Goal: Register for event/course

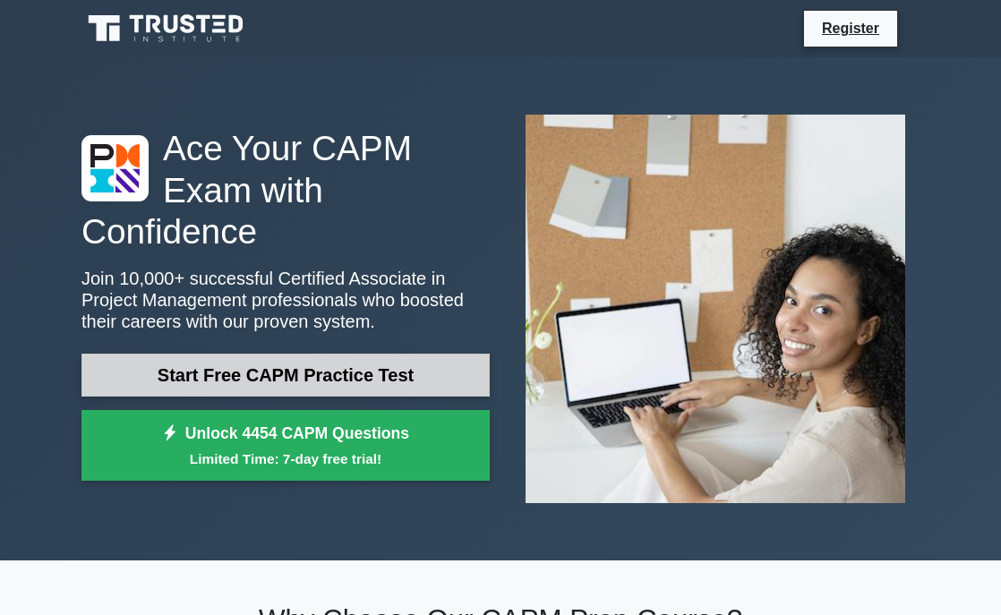
click at [315, 374] on link "Start Free CAPM Practice Test" at bounding box center [286, 375] width 408 height 43
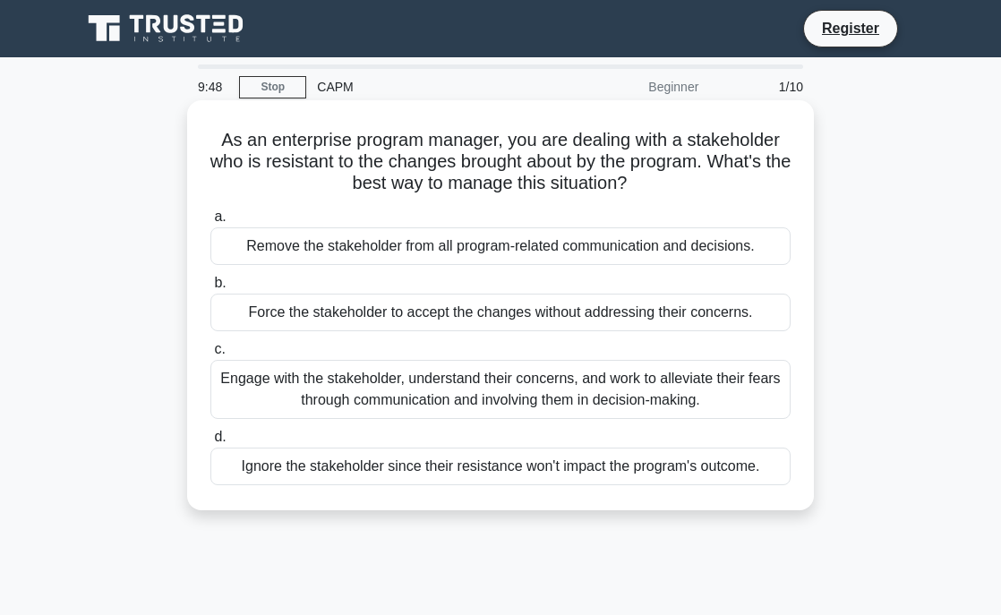
click at [370, 371] on div "Engage with the stakeholder, understand their concerns, and work to alleviate t…" at bounding box center [501, 389] width 580 height 59
click at [211, 356] on input "c. Engage with the stakeholder, understand their concerns, and work to alleviat…" at bounding box center [211, 350] width 0 height 12
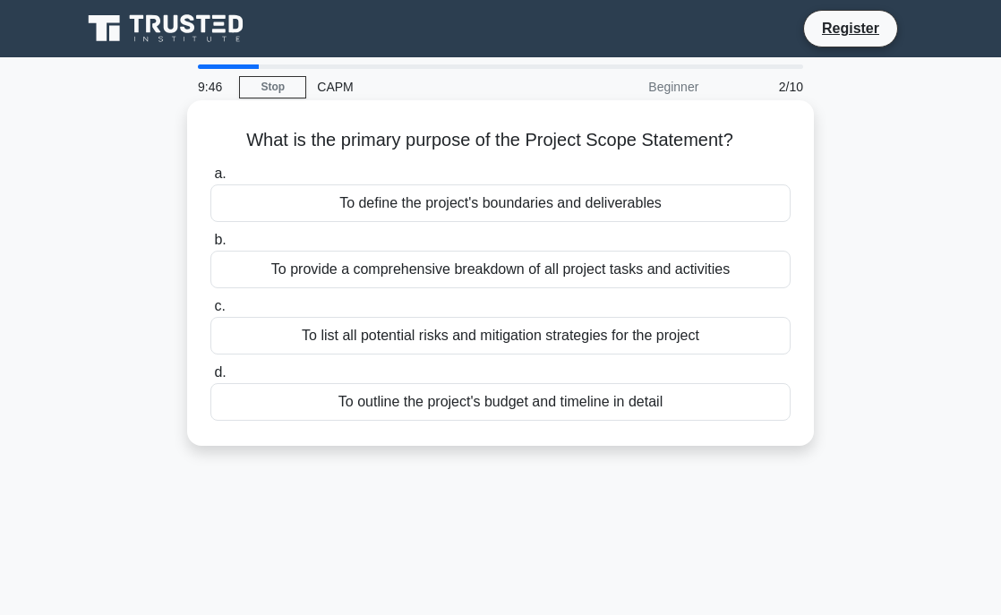
click at [382, 219] on div "To define the project's boundaries and deliverables" at bounding box center [501, 204] width 580 height 38
click at [211, 180] on input "a. To define the project's boundaries and deliverables" at bounding box center [211, 174] width 0 height 12
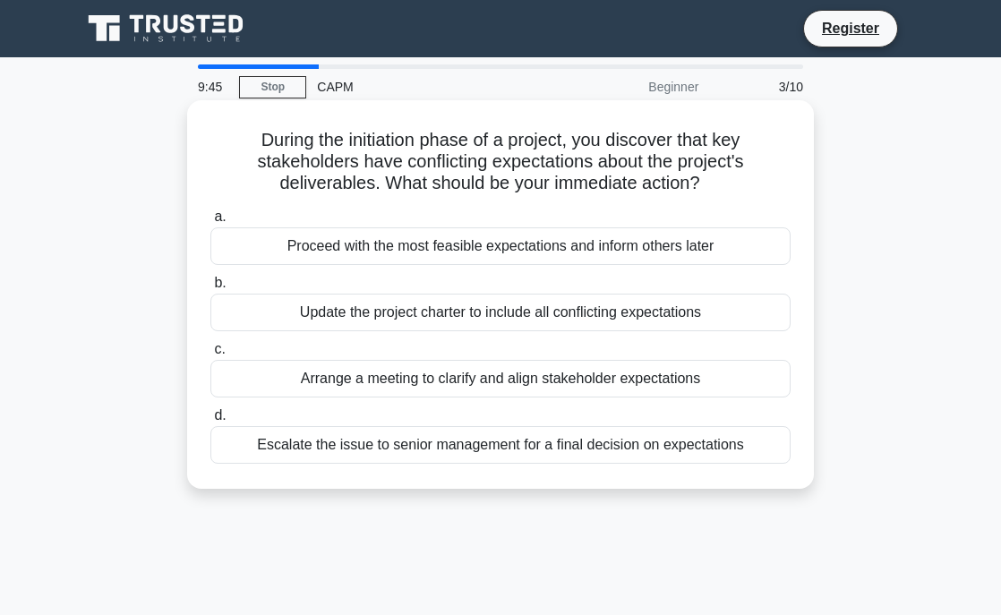
click at [419, 342] on label "c. Arrange a meeting to clarify and align stakeholder expectations" at bounding box center [501, 368] width 580 height 59
click at [211, 344] on input "c. Arrange a meeting to clarify and align stakeholder expectations" at bounding box center [211, 350] width 0 height 12
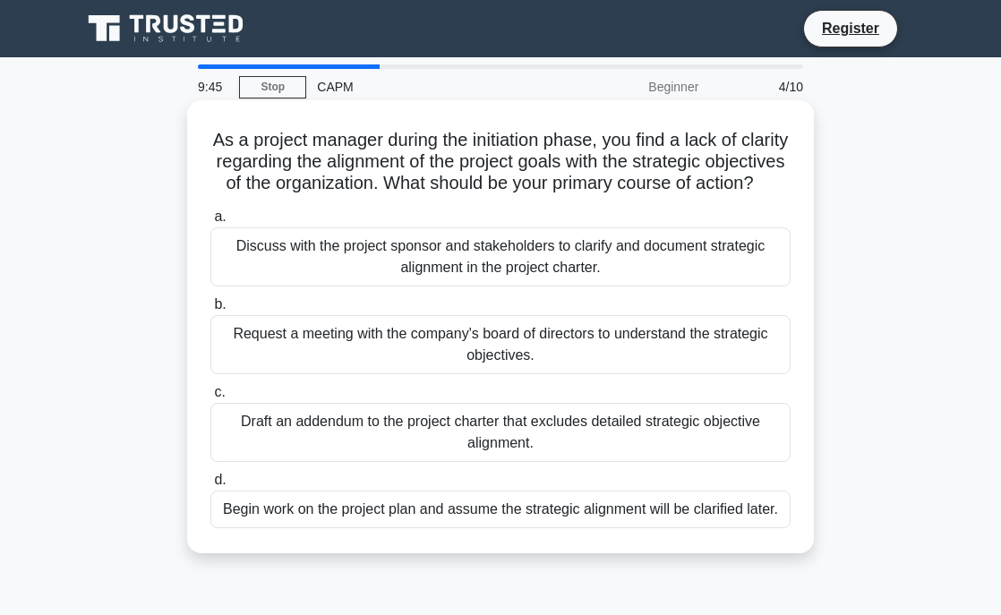
click at [435, 390] on label "c. Draft an addendum to the project charter that excludes detailed strategic ob…" at bounding box center [501, 422] width 580 height 81
click at [211, 390] on input "c. Draft an addendum to the project charter that excludes detailed strategic ob…" at bounding box center [211, 393] width 0 height 12
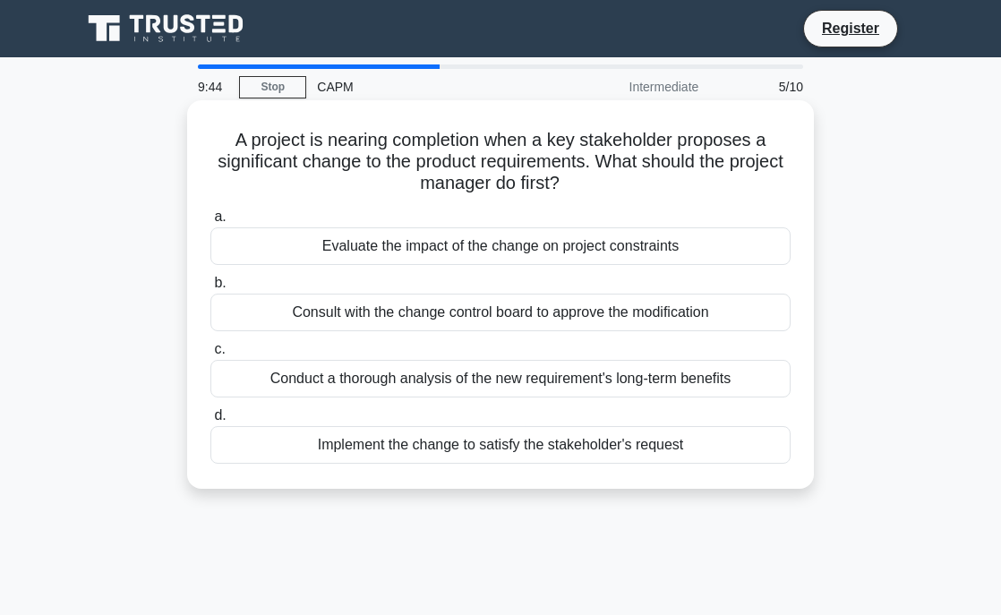
click at [445, 416] on label "d. Implement the change to satisfy the stakeholder's request" at bounding box center [501, 434] width 580 height 59
click at [211, 416] on input "d. Implement the change to satisfy the stakeholder's request" at bounding box center [211, 416] width 0 height 12
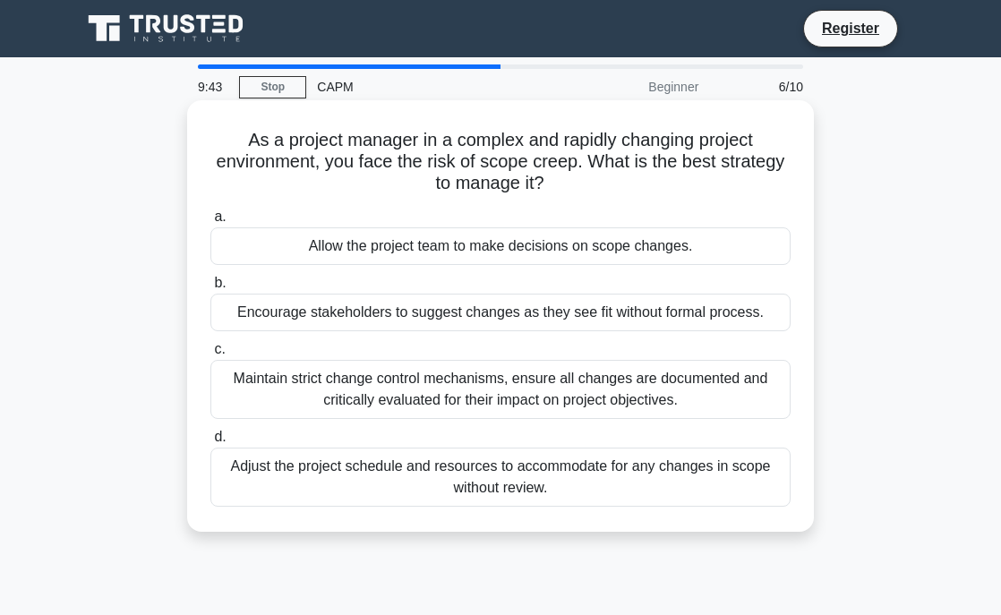
click at [443, 442] on label "d. Adjust the project schedule and resources to accommodate for any changes in …" at bounding box center [501, 466] width 580 height 81
click at [211, 442] on input "d. Adjust the project schedule and resources to accommodate for any changes in …" at bounding box center [211, 438] width 0 height 12
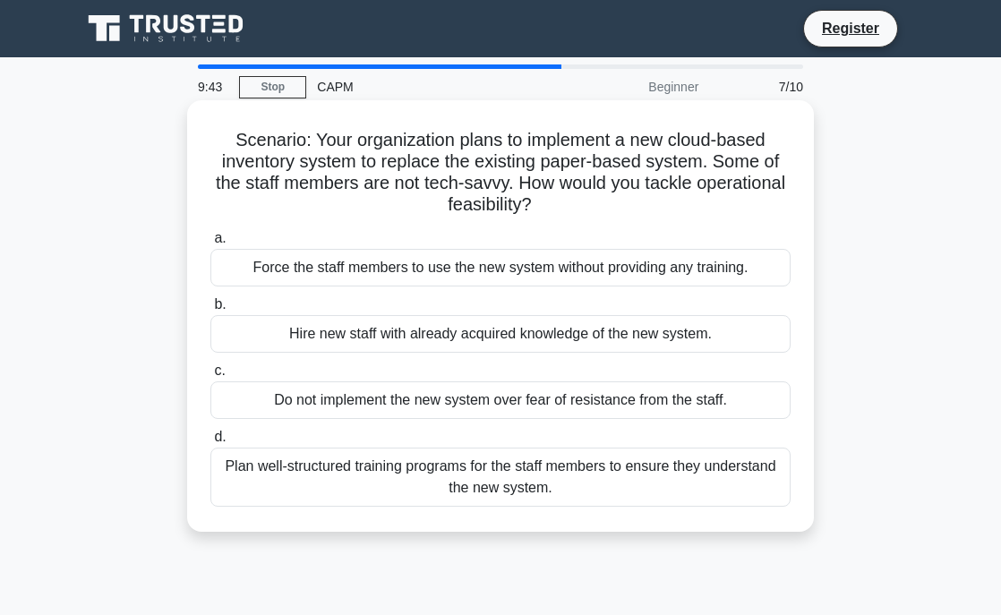
click at [434, 379] on label "c. Do not implement the new system over fear of resistance from the staff." at bounding box center [501, 389] width 580 height 59
click at [211, 377] on input "c. Do not implement the new system over fear of resistance from the staff." at bounding box center [211, 371] width 0 height 12
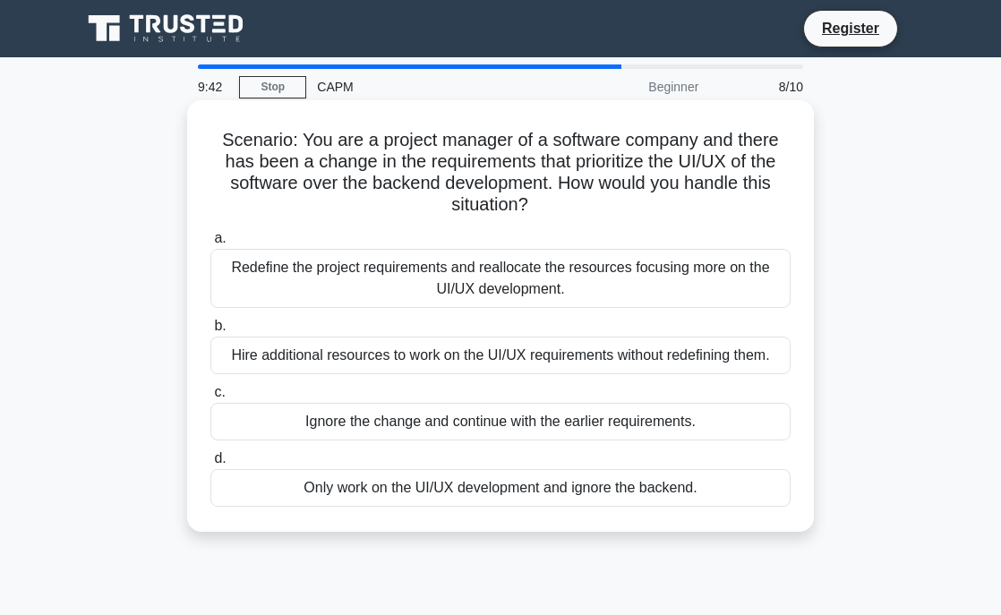
click at [407, 253] on div "Redefine the project requirements and reallocate the resources focusing more on…" at bounding box center [501, 278] width 580 height 59
click at [211, 245] on input "a. Redefine the project requirements and reallocate the resources focusing more…" at bounding box center [211, 239] width 0 height 12
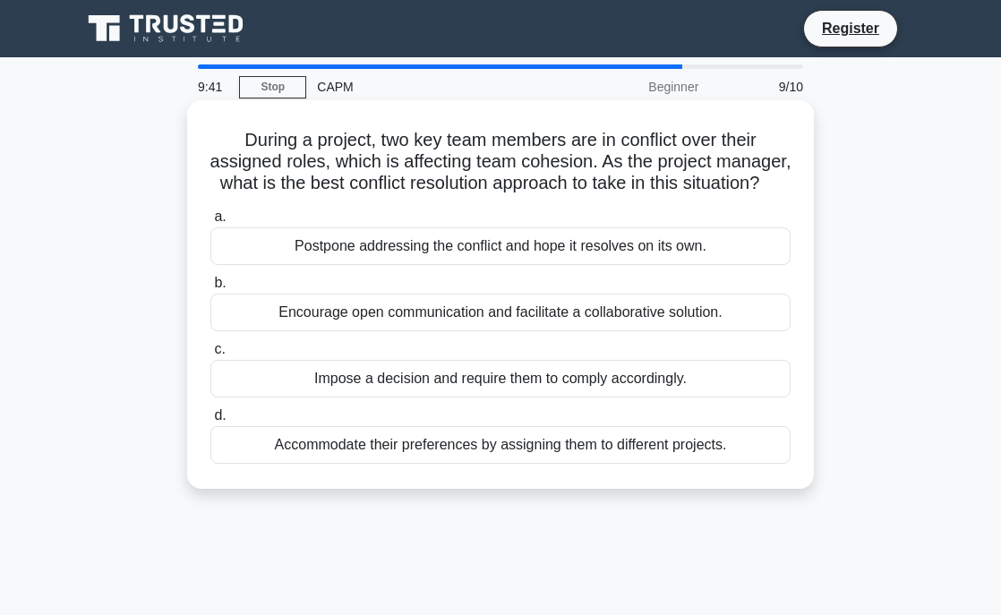
click at [415, 179] on h5 "During a project, two key team members are in conflict over their assigned role…" at bounding box center [501, 162] width 584 height 66
click at [430, 352] on label "c. Impose a decision and require them to comply accordingly." at bounding box center [501, 368] width 580 height 59
click at [211, 352] on input "c. Impose a decision and require them to comply accordingly." at bounding box center [211, 350] width 0 height 12
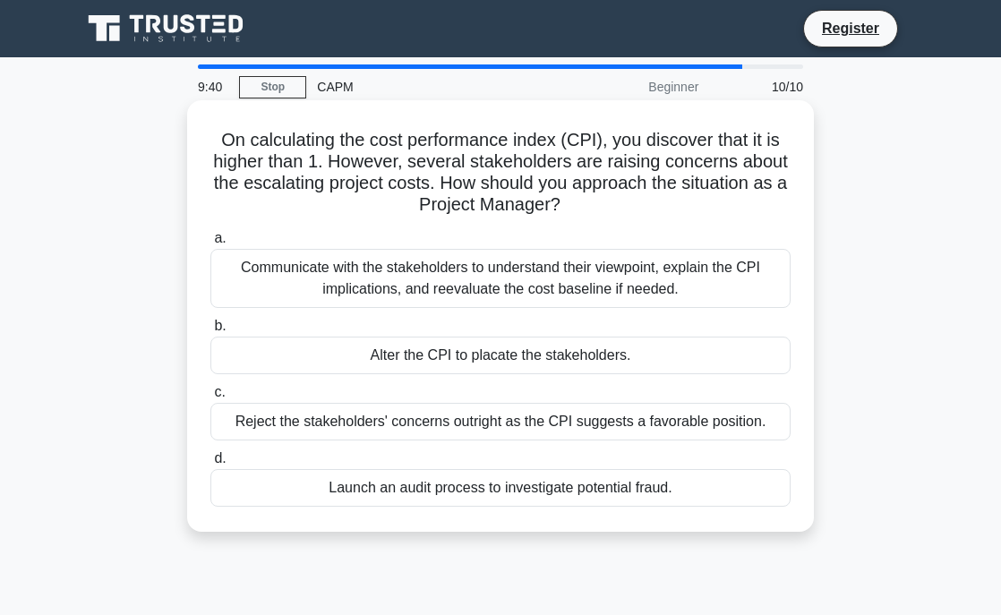
click at [443, 400] on label "c. Reject the stakeholders' concerns outright as the CPI suggests a favorable p…" at bounding box center [501, 411] width 580 height 59
click at [211, 399] on input "c. Reject the stakeholders' concerns outright as the CPI suggests a favorable p…" at bounding box center [211, 393] width 0 height 12
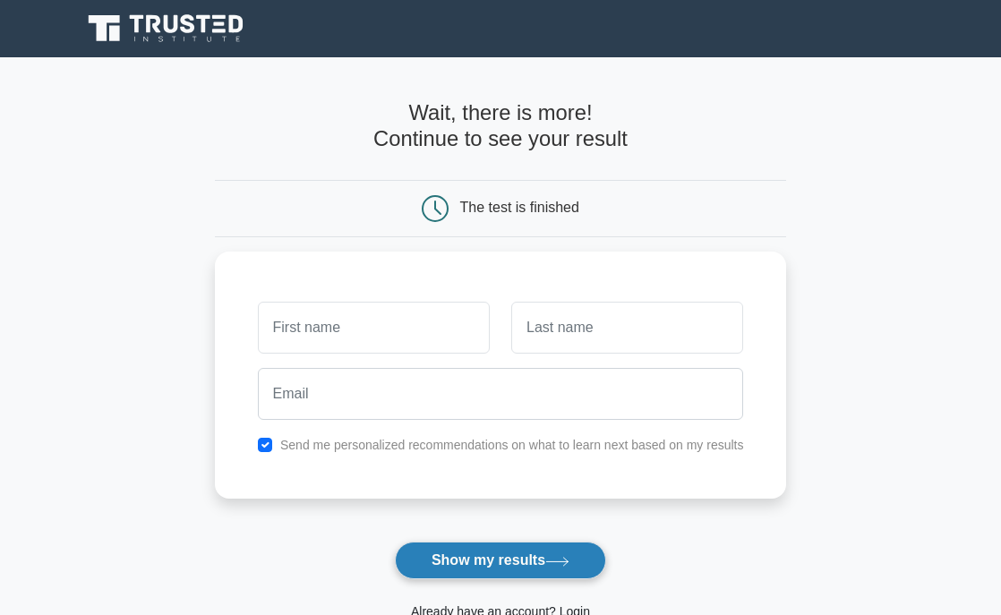
click at [551, 565] on icon at bounding box center [558, 562] width 24 height 10
